Goal: Task Accomplishment & Management: Use online tool/utility

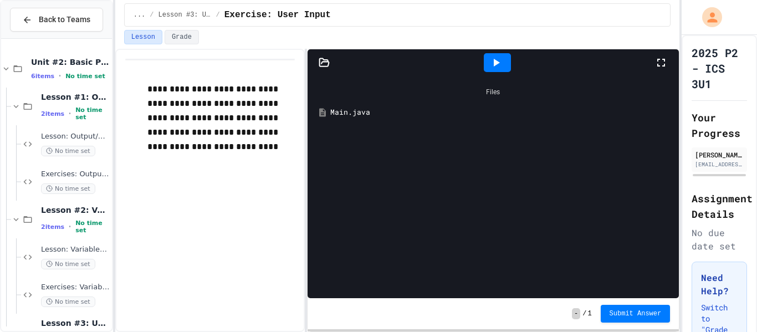
click at [368, 112] on div "Main.java" at bounding box center [501, 112] width 342 height 11
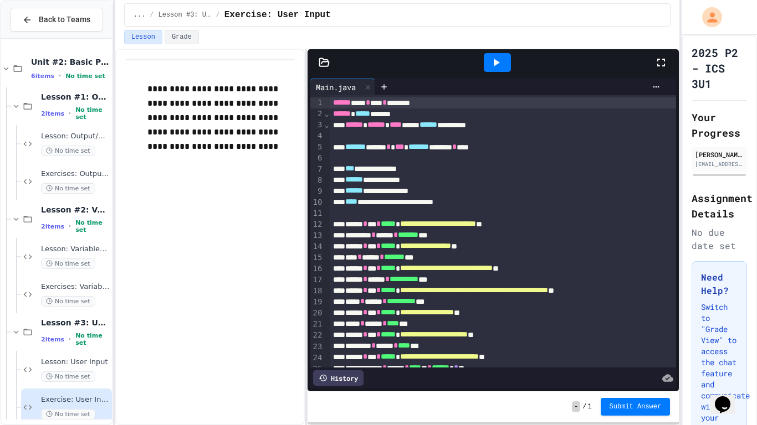
click at [491, 65] on icon at bounding box center [495, 62] width 13 height 13
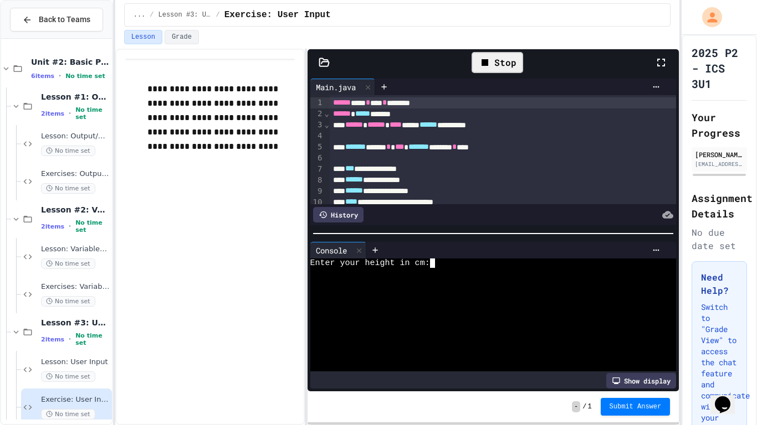
click at [438, 264] on textarea "Terminal input" at bounding box center [437, 263] width 5 height 9
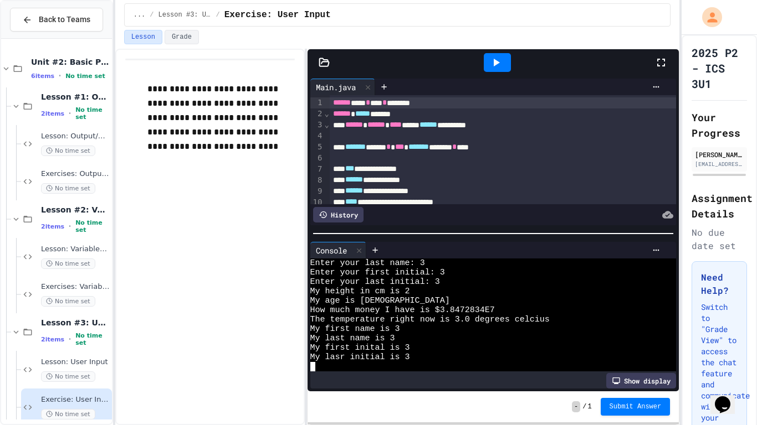
scroll to position [47, 0]
type textarea "*"
click at [522, 310] on div "How much money I have is $3.8472834 E 7" at bounding box center [487, 310] width 354 height 9
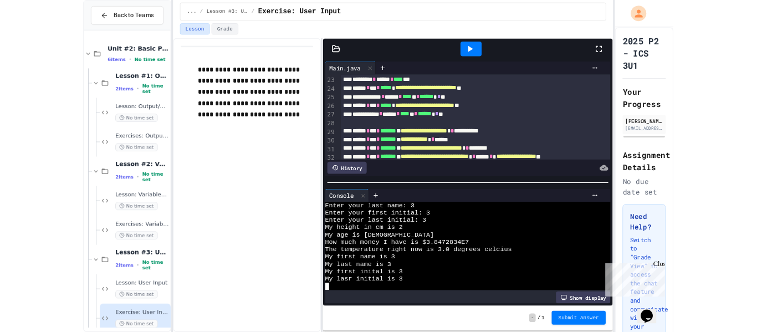
scroll to position [245, 0]
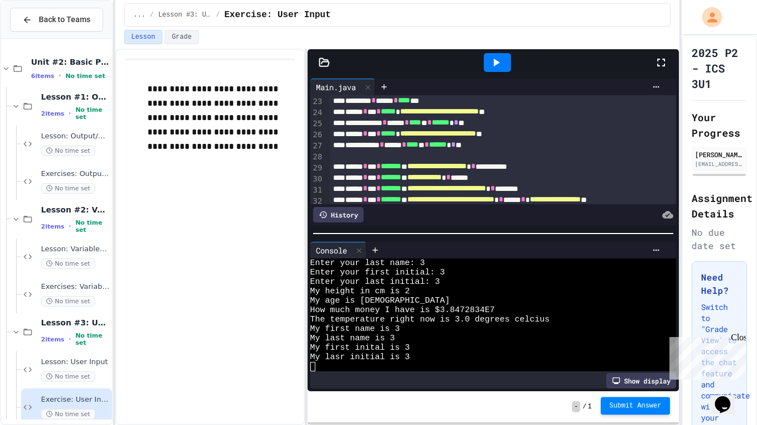
click at [640, 331] on button "Submit Answer" at bounding box center [636, 406] width 70 height 18
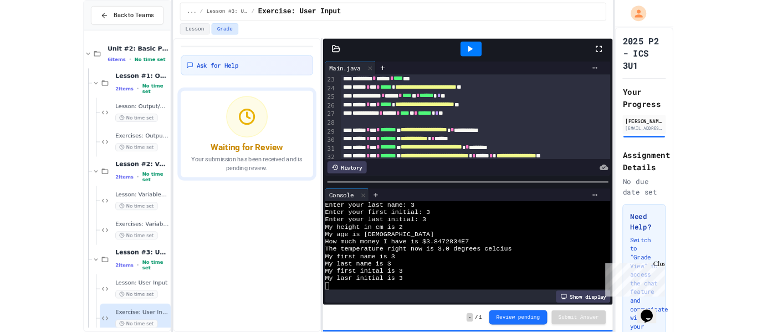
scroll to position [94, 0]
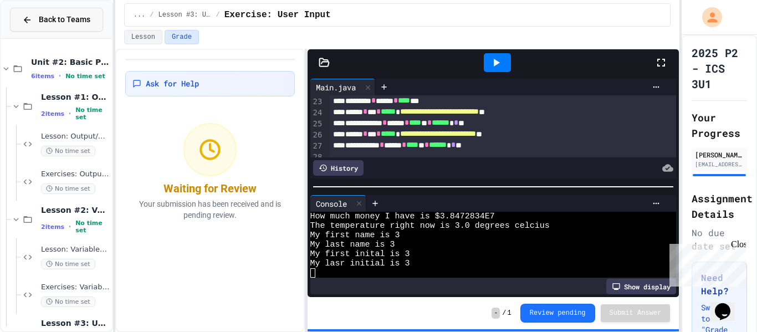
click at [91, 21] on button "Back to Teams" at bounding box center [56, 20] width 93 height 24
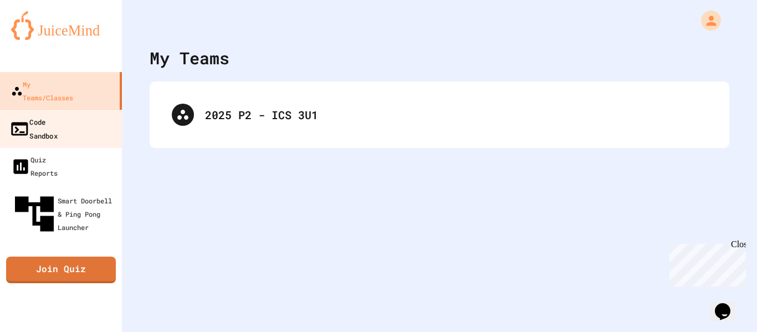
click at [39, 115] on div "Code Sandbox" at bounding box center [33, 128] width 48 height 27
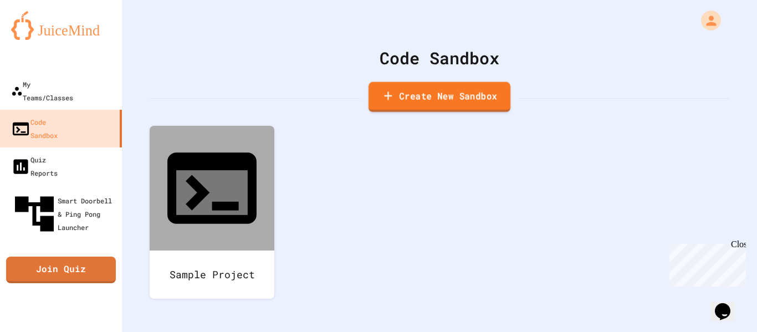
click at [408, 105] on link "Create New Sandbox" at bounding box center [439, 97] width 142 height 30
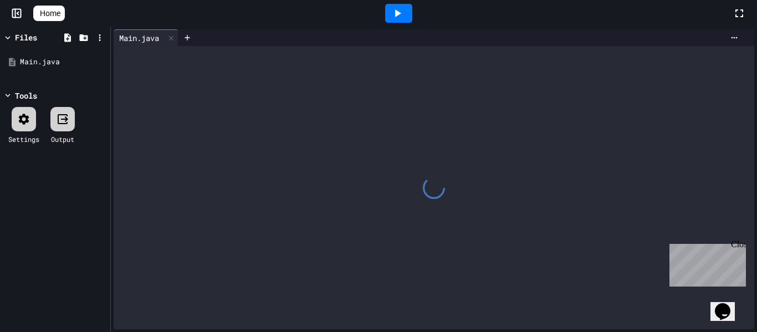
click at [321, 90] on div at bounding box center [434, 187] width 640 height 283
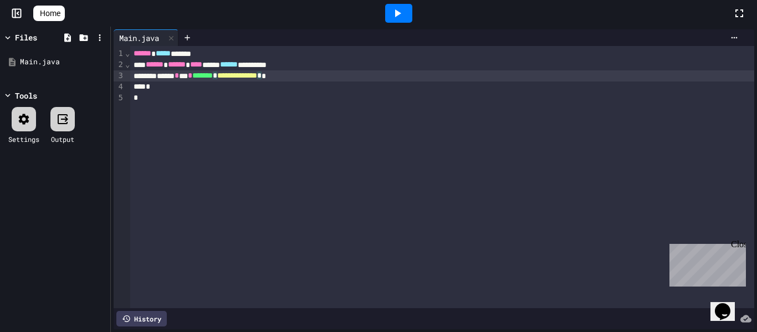
click at [315, 75] on div "**********" at bounding box center [442, 75] width 624 height 11
click at [217, 78] on span "*" at bounding box center [215, 75] width 4 height 8
click at [252, 75] on span "**********" at bounding box center [232, 75] width 40 height 8
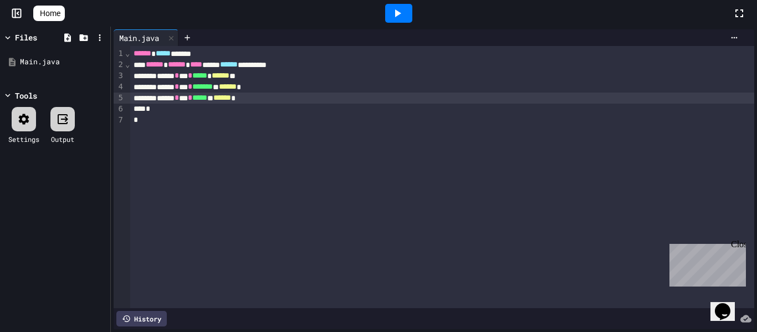
click at [412, 13] on div at bounding box center [398, 13] width 27 height 19
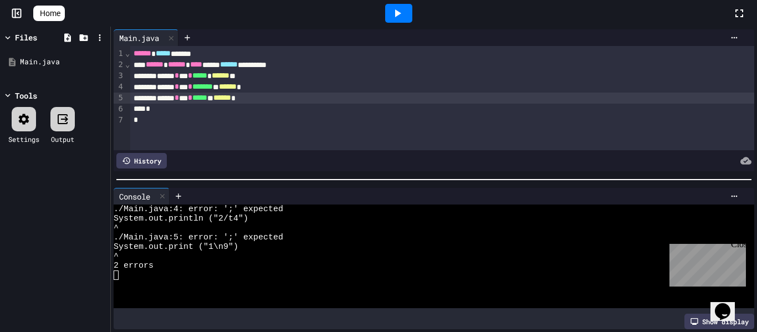
click at [303, 100] on div "****** * *** * ***** * ****** *" at bounding box center [442, 98] width 624 height 11
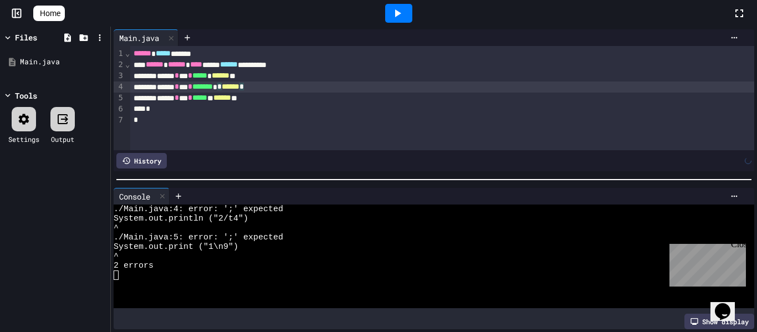
click at [306, 89] on div "****** * *** * ******* * ****** *" at bounding box center [442, 86] width 624 height 11
click at [397, 20] on div at bounding box center [398, 13] width 27 height 19
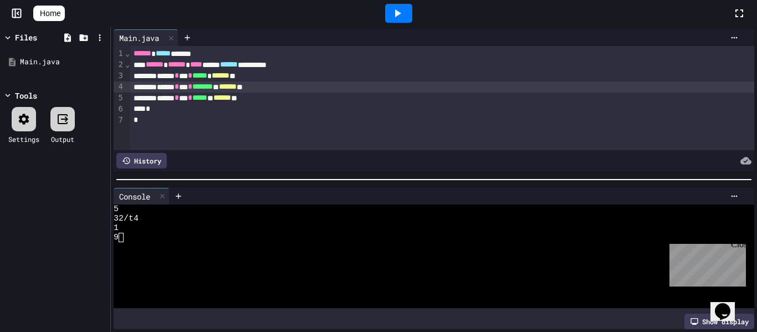
click at [237, 85] on span "******" at bounding box center [228, 87] width 18 height 8
click at [409, 6] on div at bounding box center [398, 13] width 27 height 19
click at [16, 11] on icon at bounding box center [16, 13] width 0 height 8
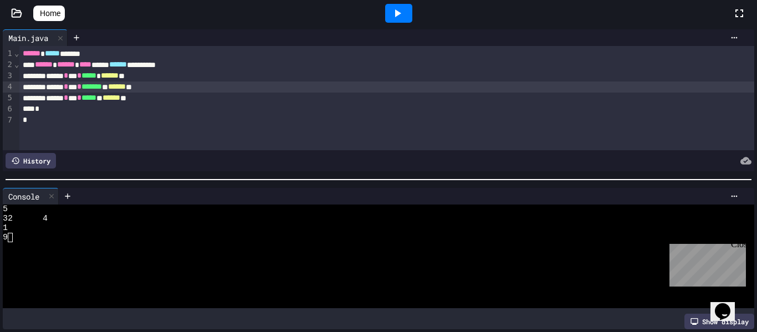
click at [15, 11] on icon at bounding box center [16, 13] width 11 height 11
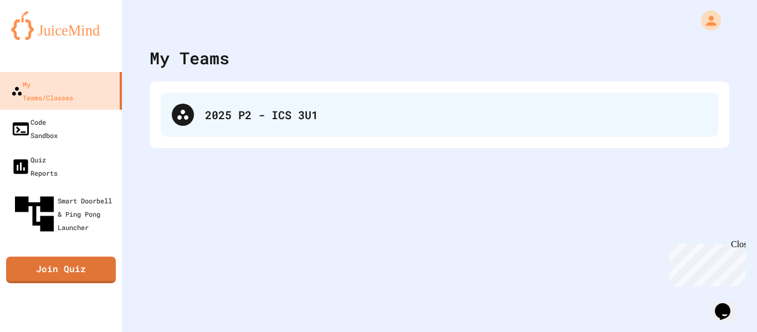
click at [229, 132] on div "2025 P2 - ICS 3U1" at bounding box center [439, 115] width 557 height 44
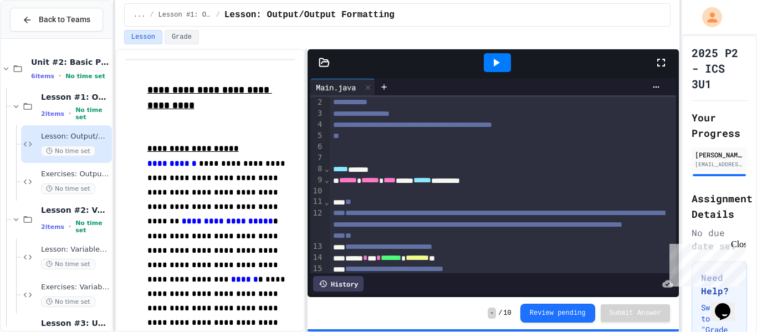
scroll to position [14, 0]
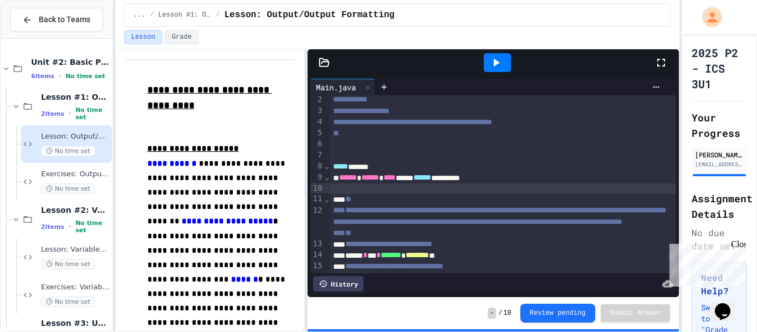
click at [389, 189] on div at bounding box center [503, 188] width 347 height 11
